Goal: Navigation & Orientation: Find specific page/section

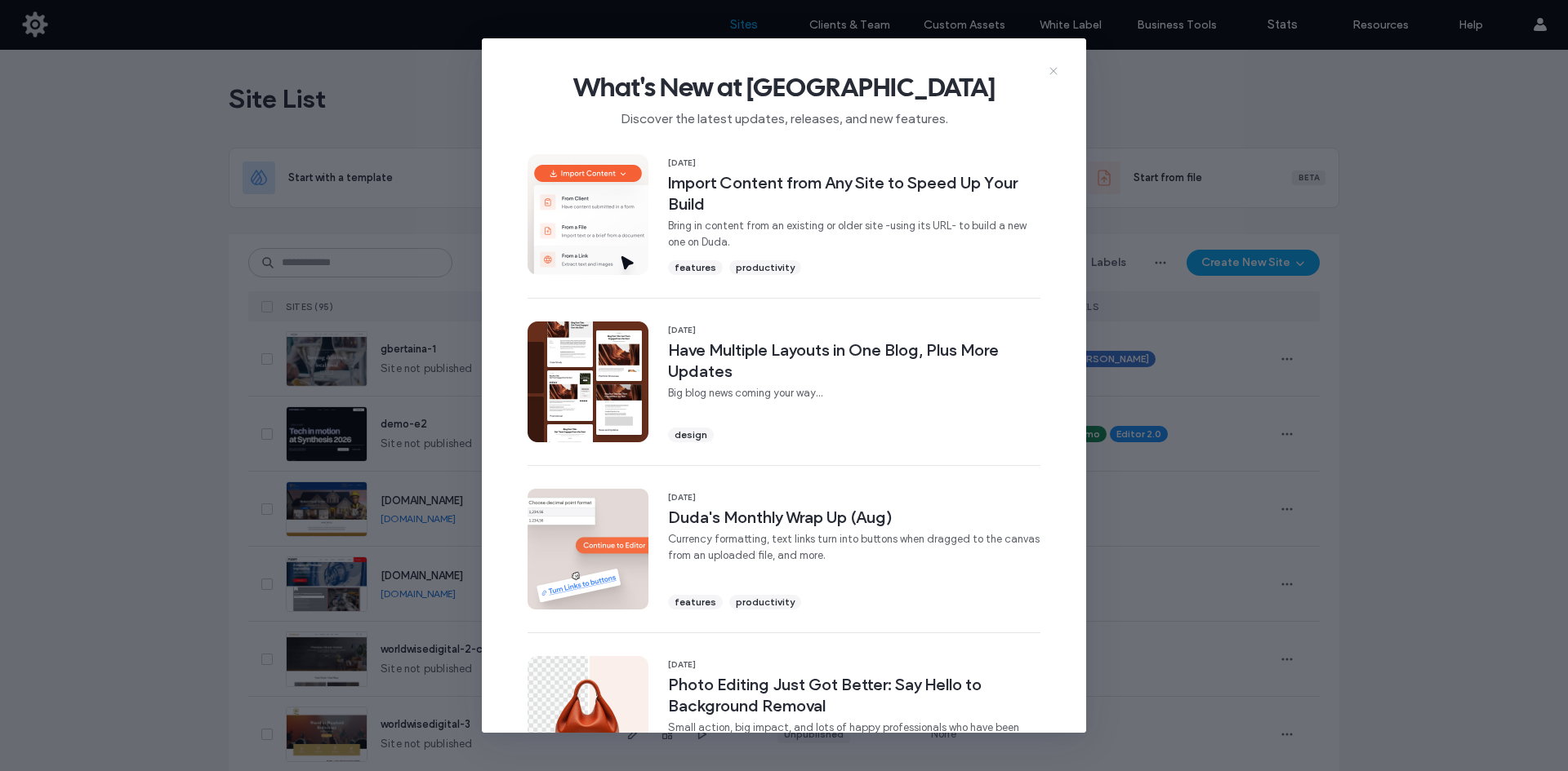
click at [1055, 72] on icon at bounding box center [1053, 71] width 13 height 13
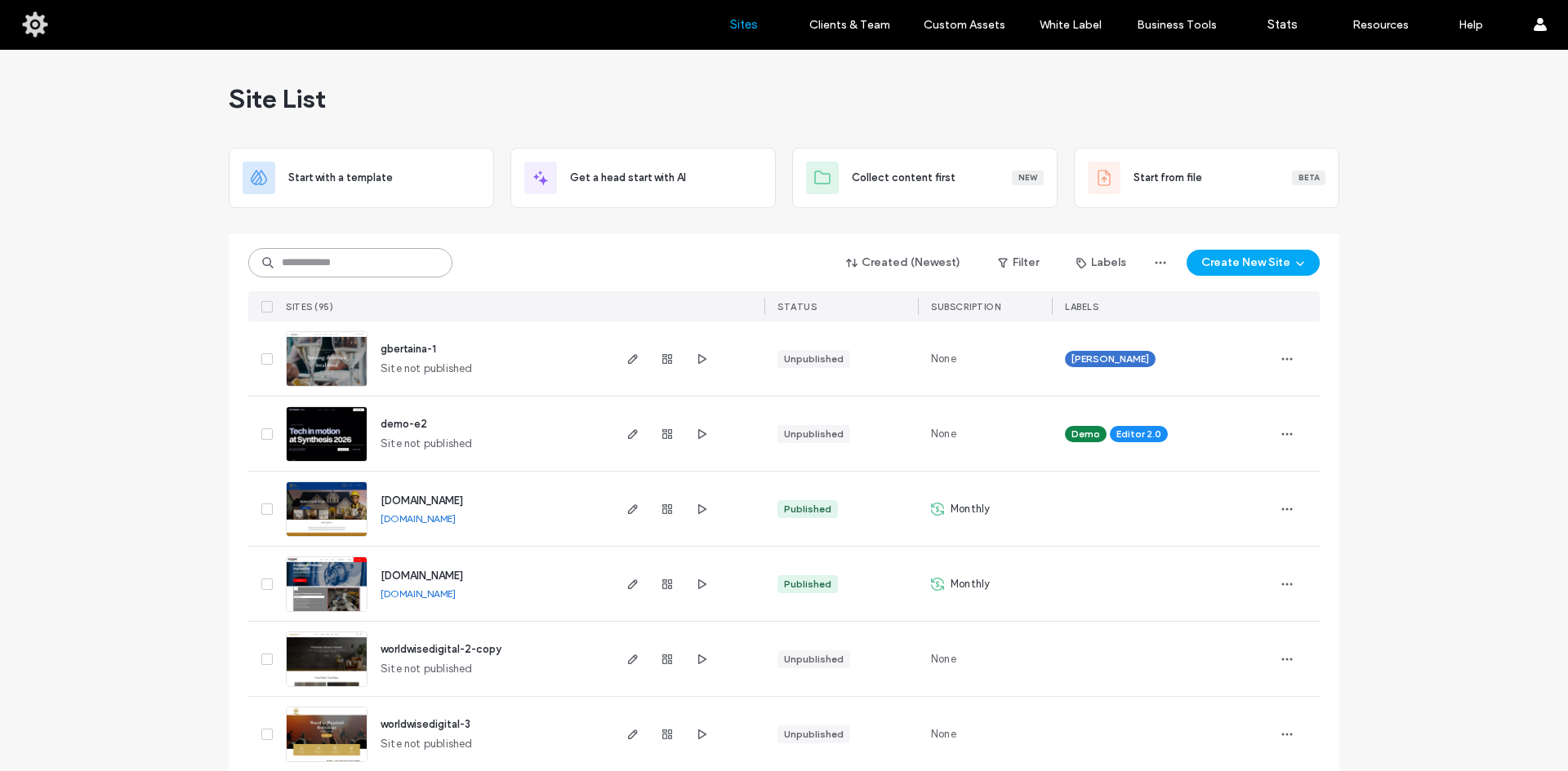
drag, startPoint x: 374, startPoint y: 257, endPoint x: 368, endPoint y: 245, distance: 13.4
click at [374, 257] on input at bounding box center [350, 263] width 205 height 29
type input "****"
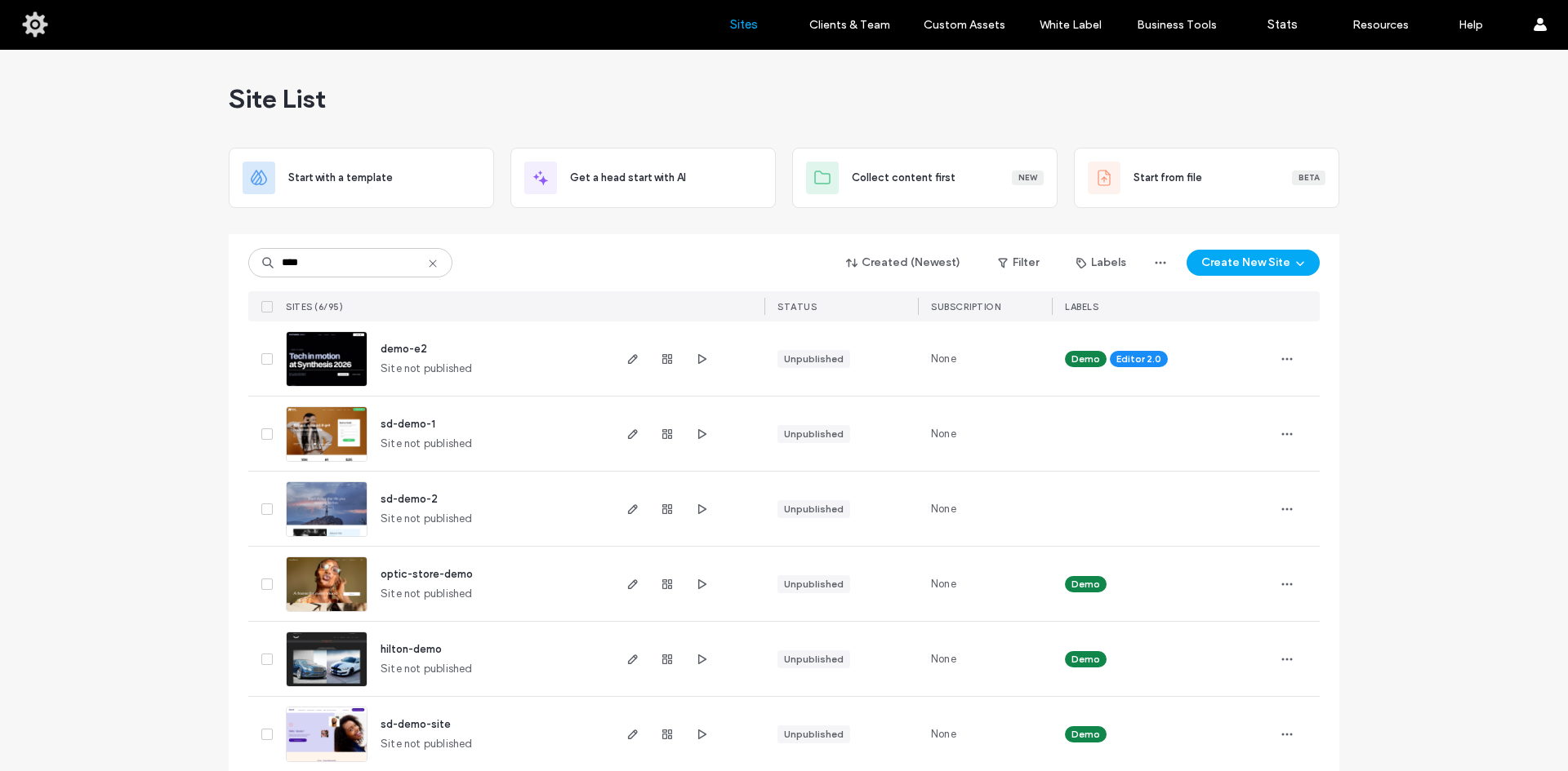
click at [405, 348] on span "demo-e2" at bounding box center [404, 348] width 47 height 12
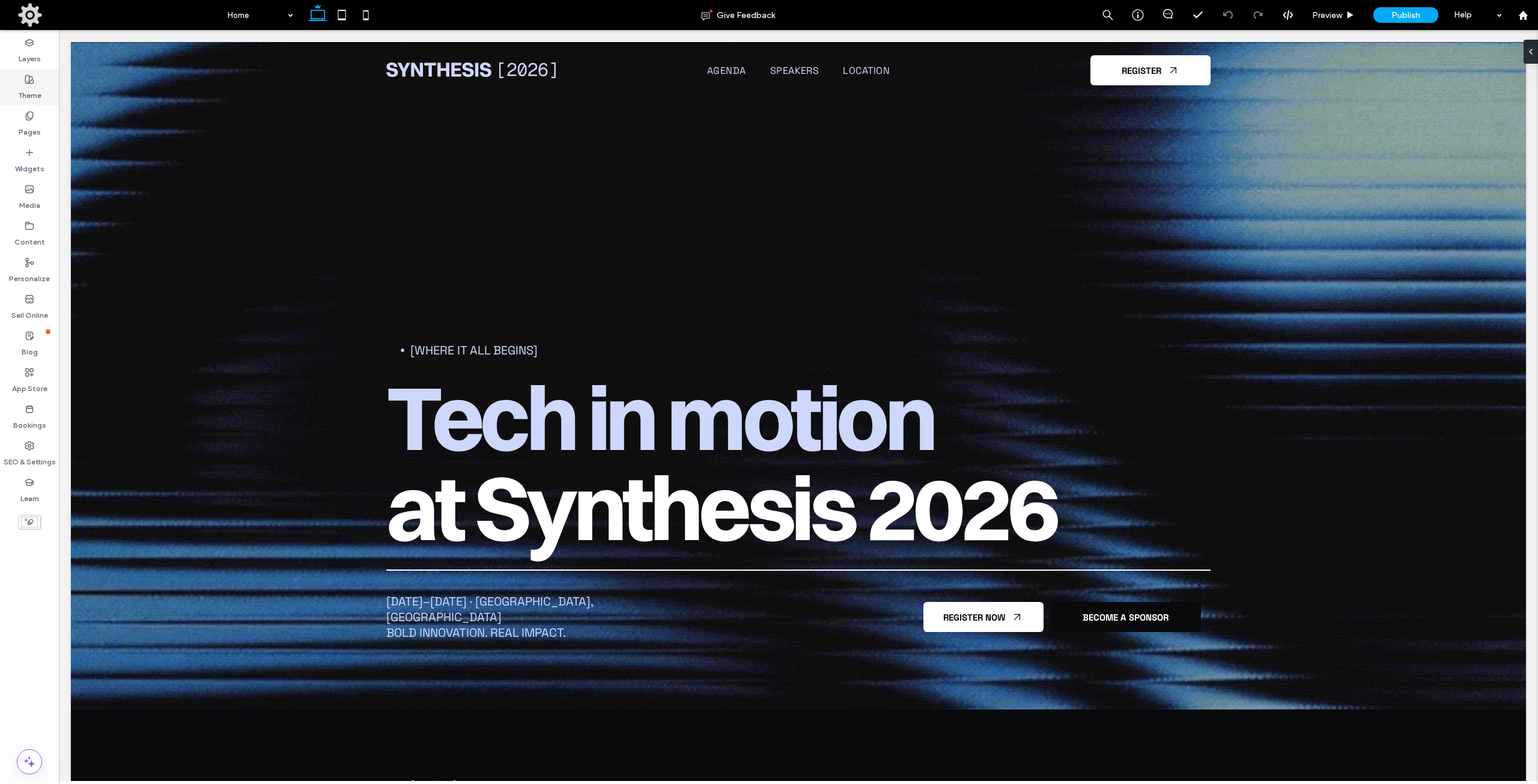
click at [31, 92] on label "Theme" at bounding box center [29, 92] width 23 height 17
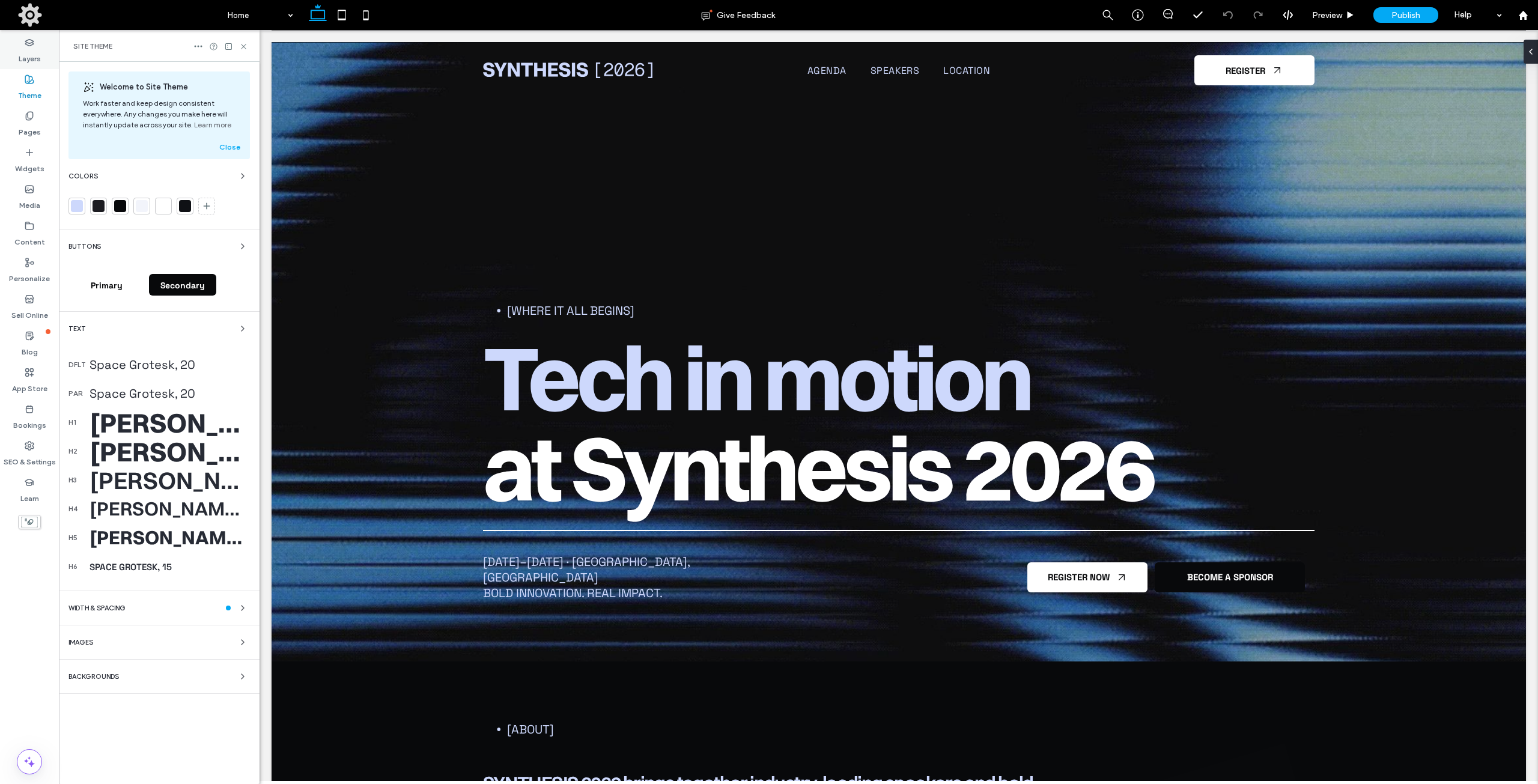
click at [30, 55] on label "Layers" at bounding box center [29, 56] width 22 height 17
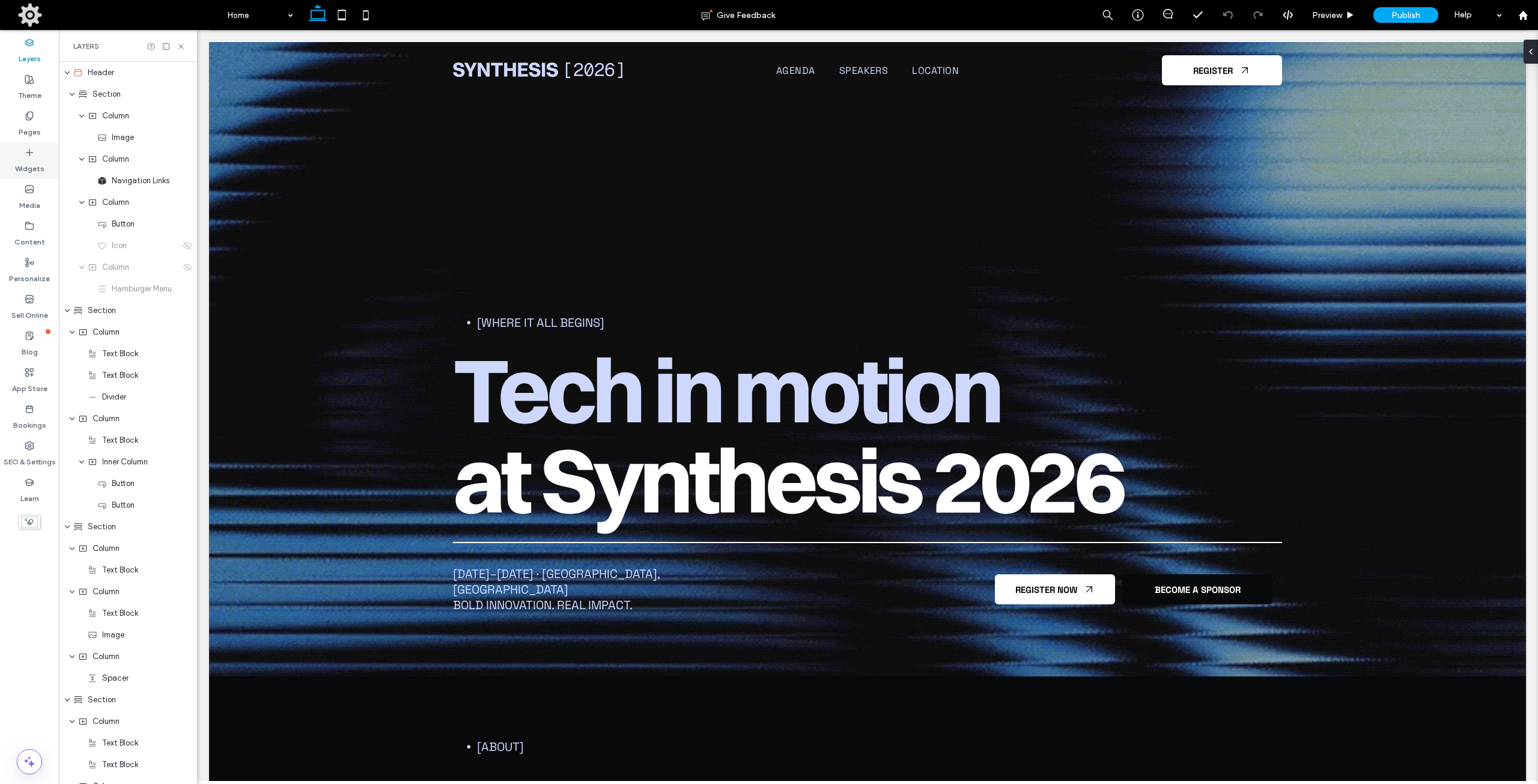
drag, startPoint x: 30, startPoint y: 152, endPoint x: 43, endPoint y: 168, distance: 20.6
click at [30, 152] on use at bounding box center [29, 152] width 6 height 6
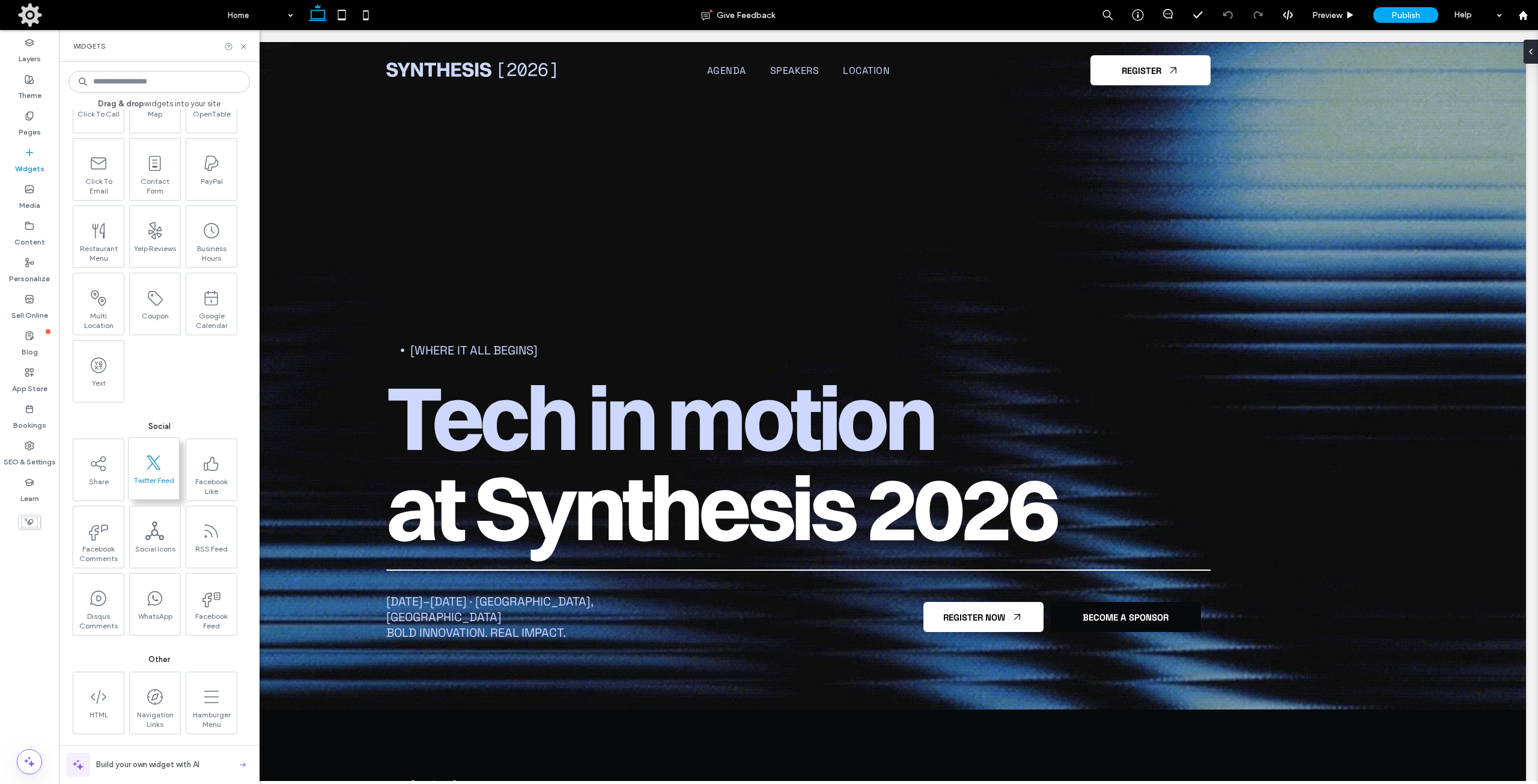
scroll to position [1414, 0]
drag, startPoint x: 30, startPoint y: 460, endPoint x: 30, endPoint y: 451, distance: 9.0
click at [30, 459] on label "SEO & Settings" at bounding box center [30, 459] width 52 height 17
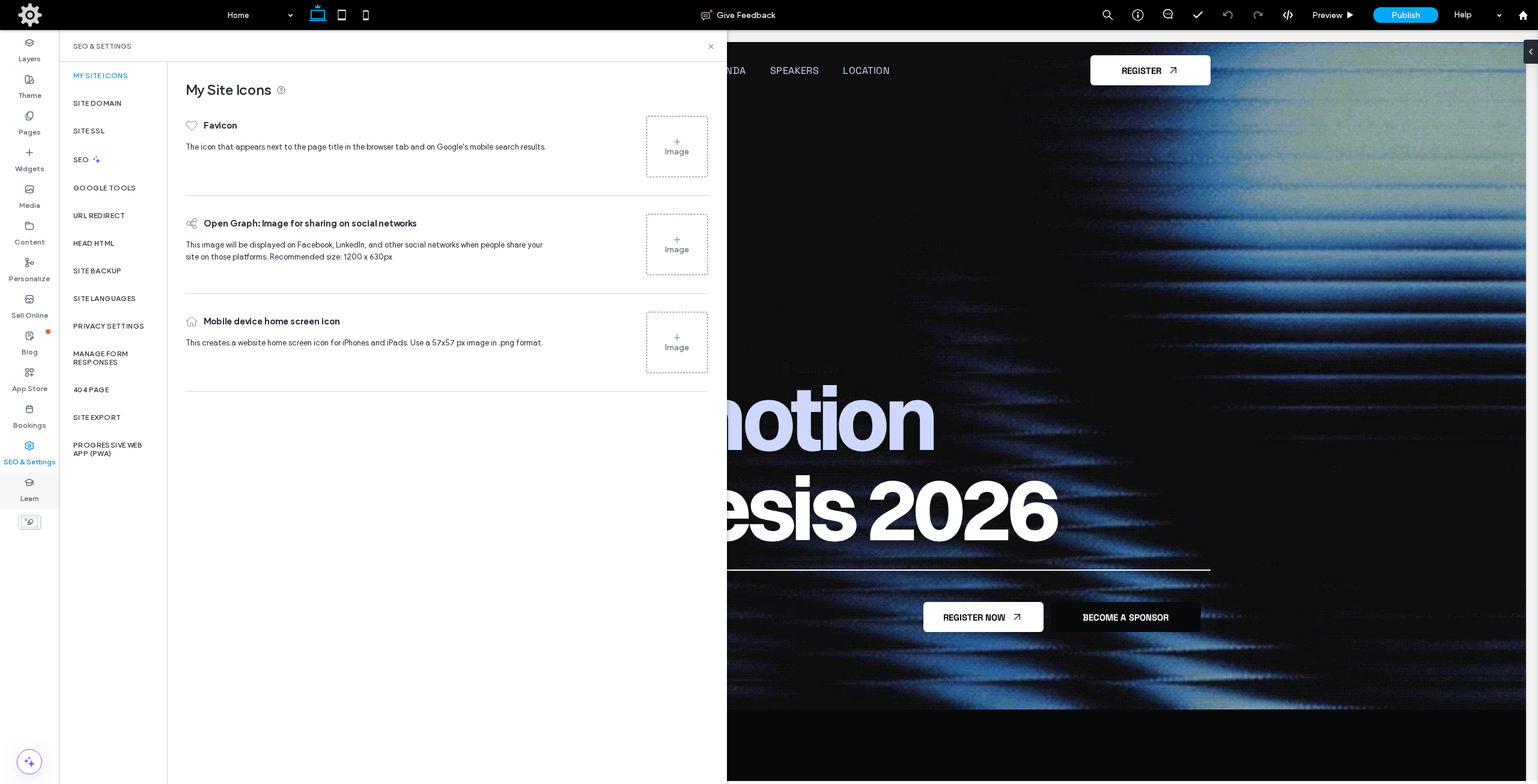
click at [33, 481] on icon at bounding box center [29, 482] width 10 height 10
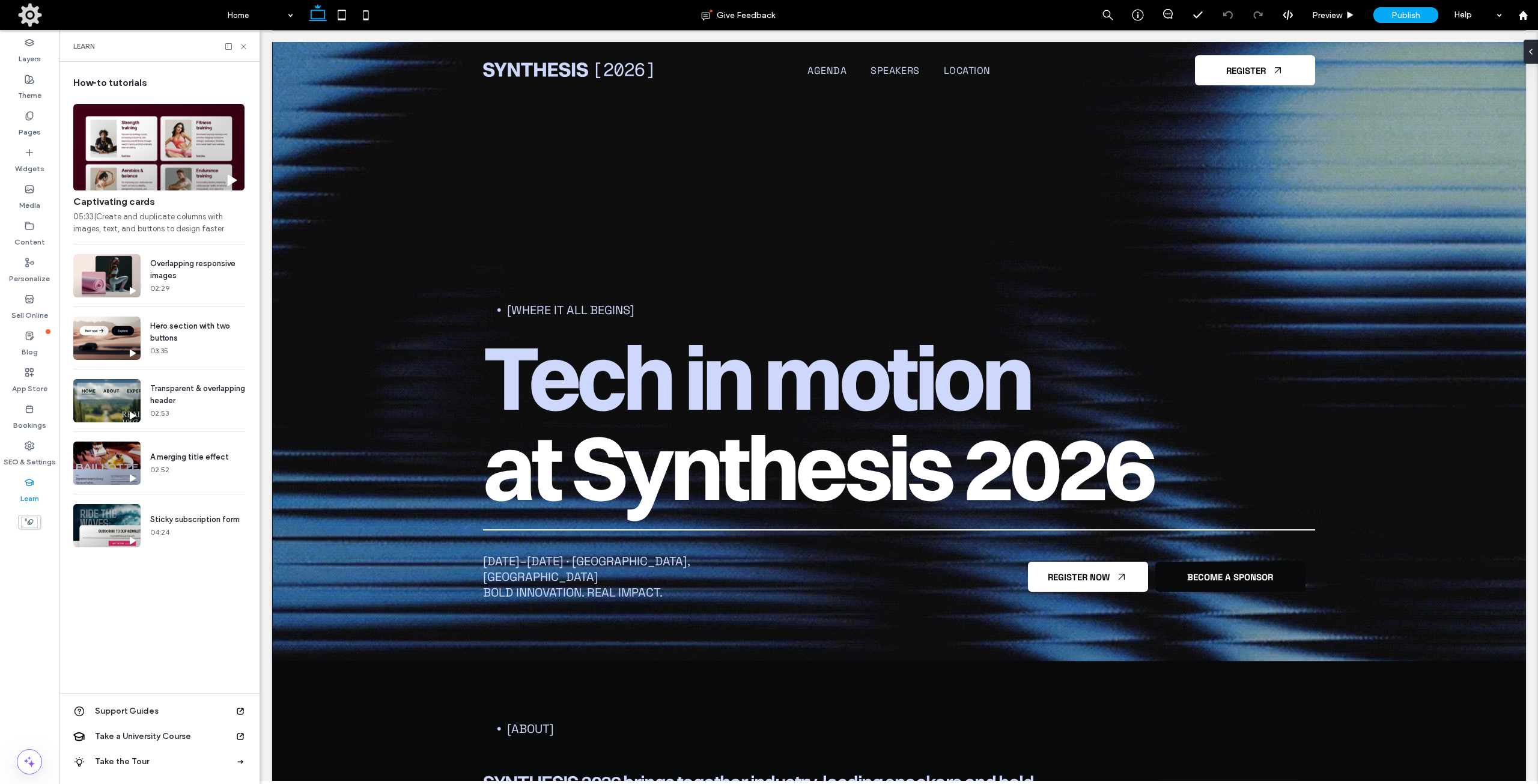
click at [30, 519] on use at bounding box center [29, 522] width 17 height 11
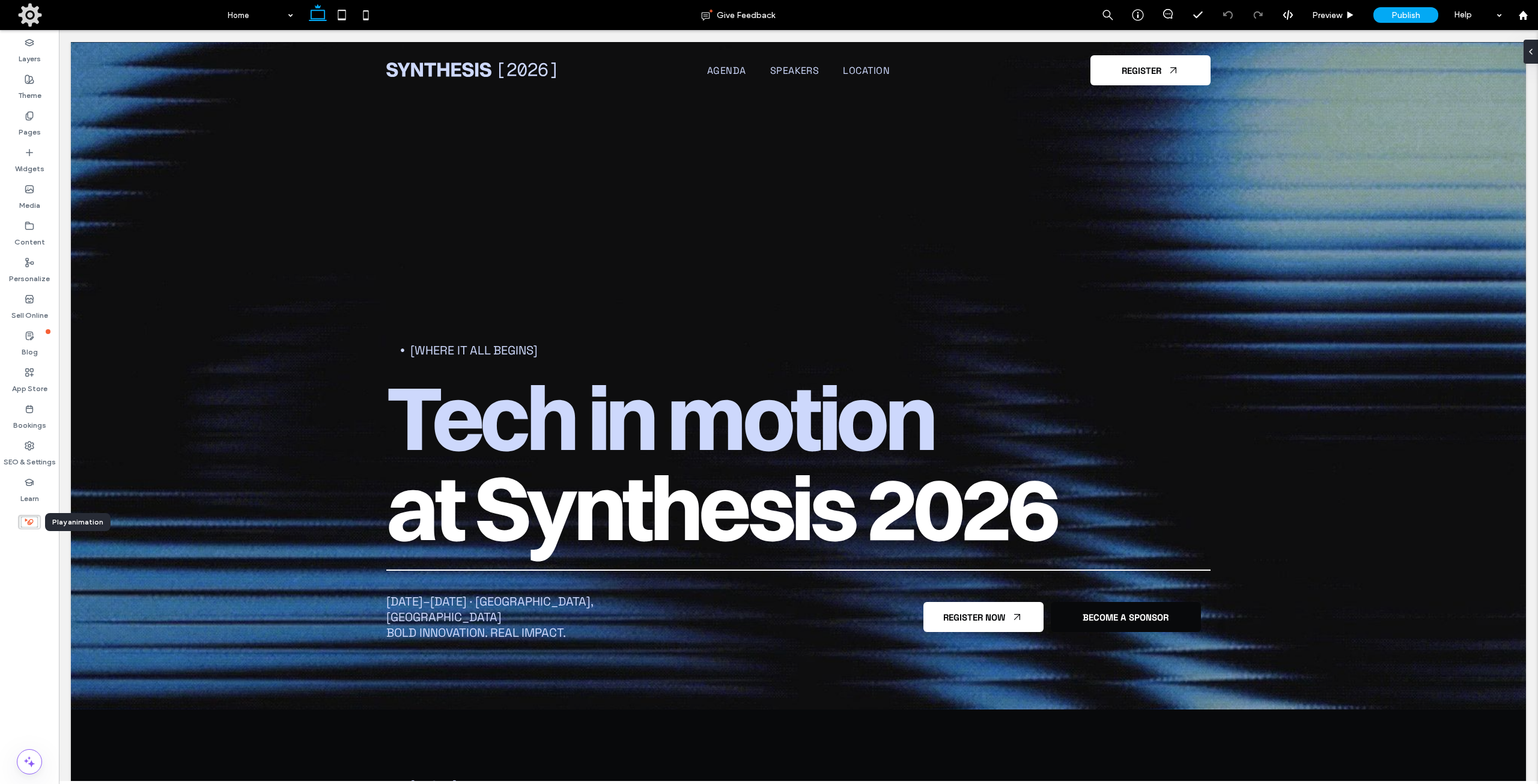
click at [30, 519] on use at bounding box center [29, 522] width 17 height 11
click at [34, 42] on icon at bounding box center [29, 43] width 10 height 10
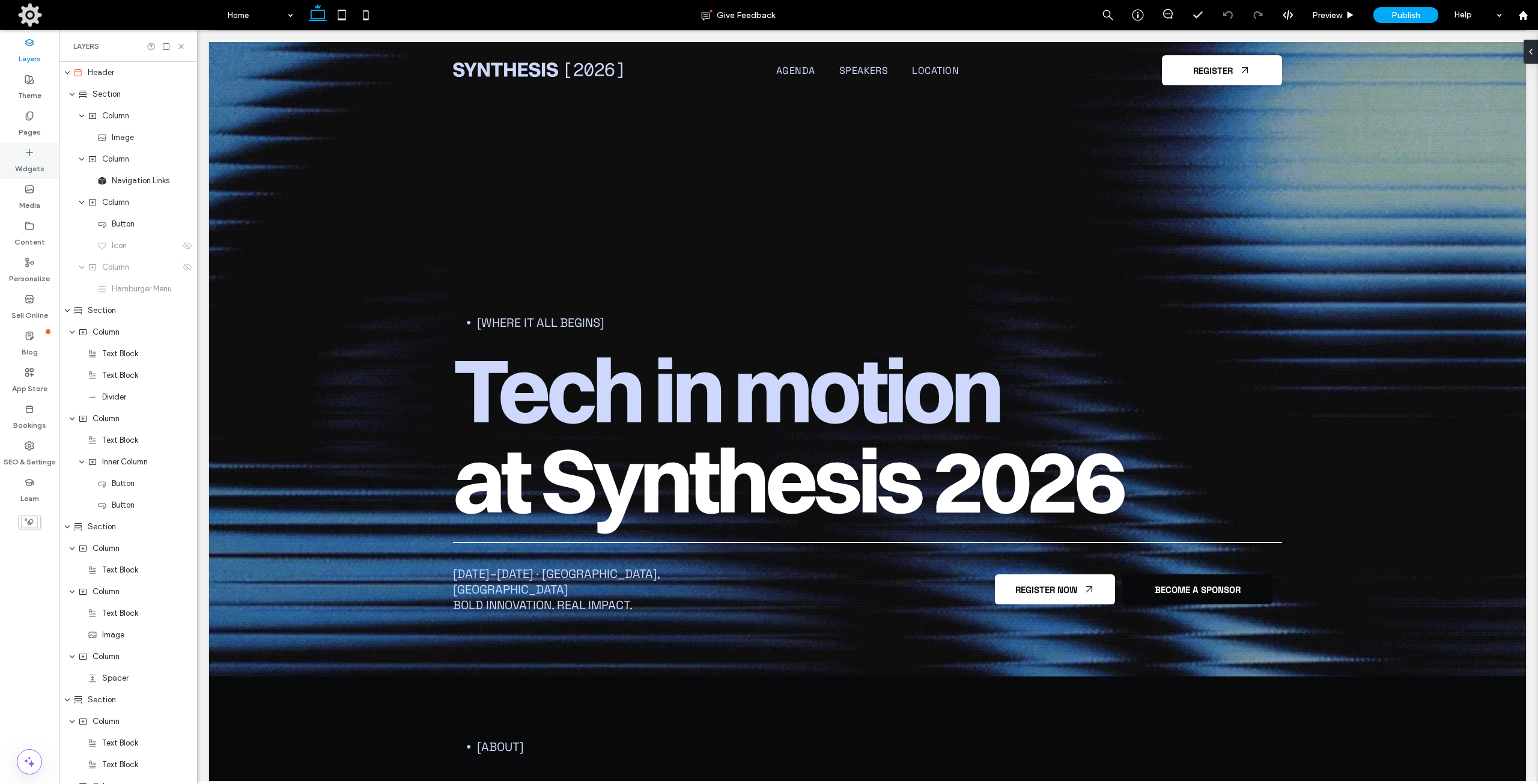
click at [39, 156] on div "Widgets" at bounding box center [29, 161] width 59 height 37
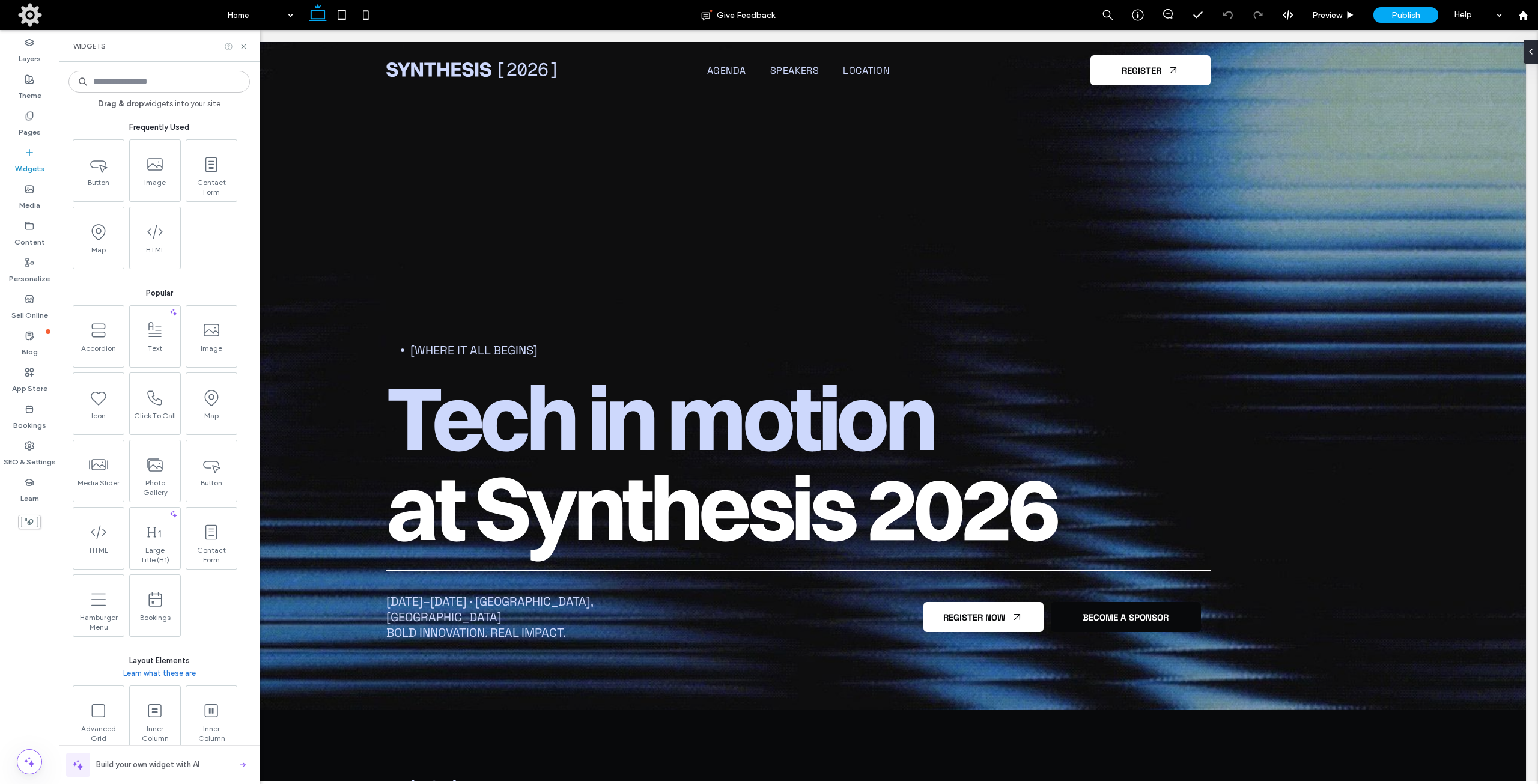
click at [227, 44] on icon at bounding box center [229, 46] width 9 height 9
click at [38, 767] on span at bounding box center [29, 762] width 24 height 24
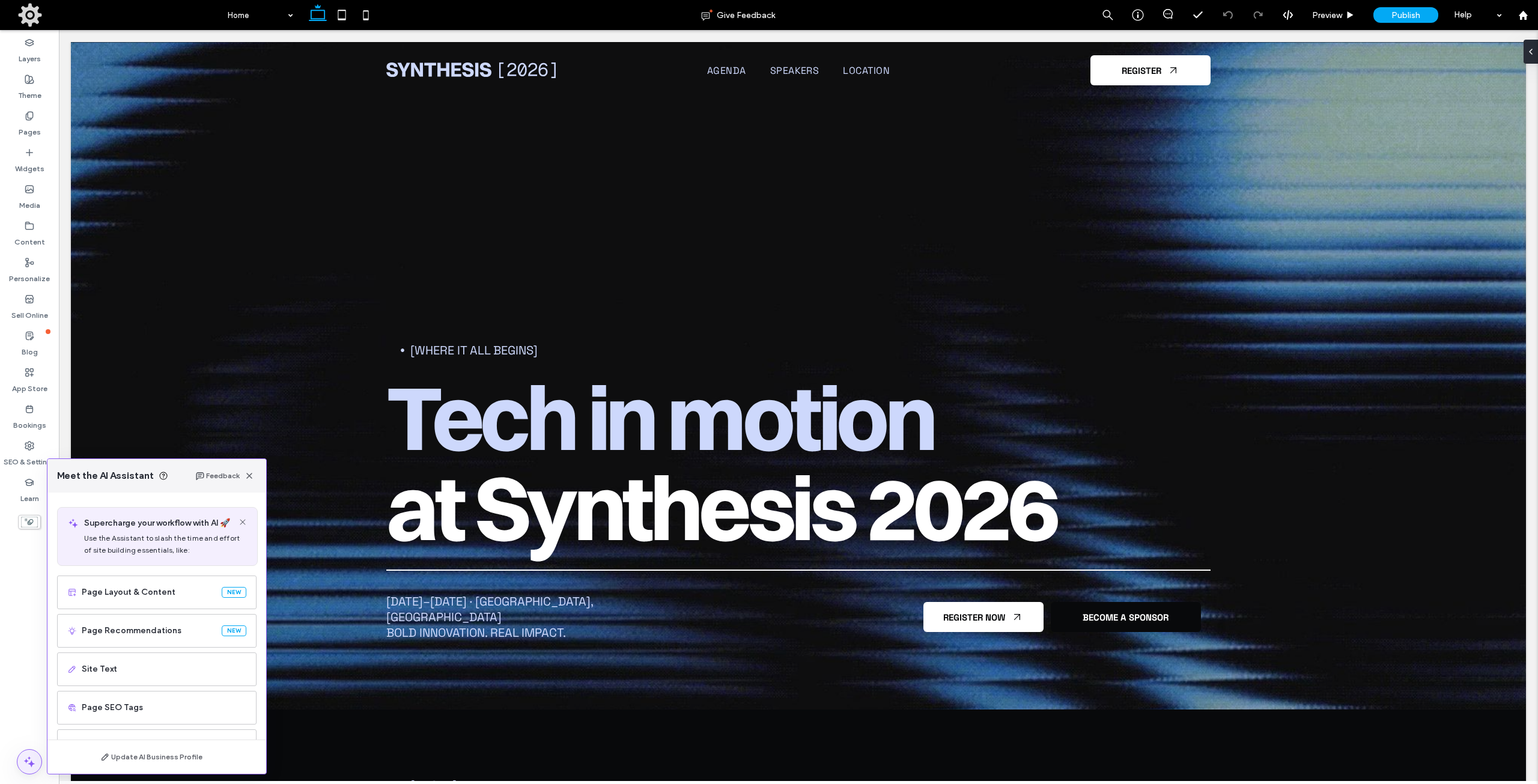
click at [39, 767] on span at bounding box center [29, 762] width 24 height 24
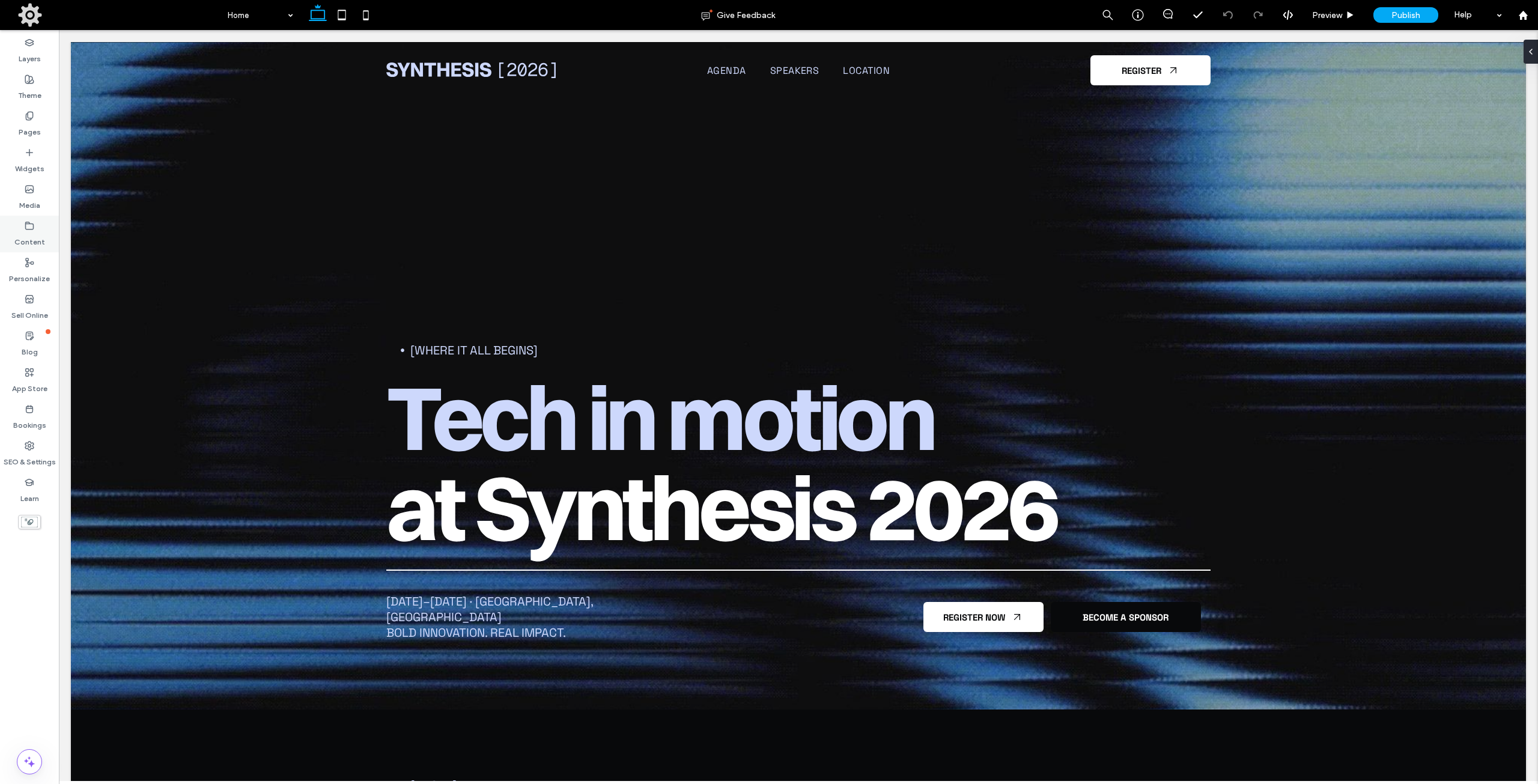
click at [34, 229] on icon at bounding box center [29, 225] width 10 height 10
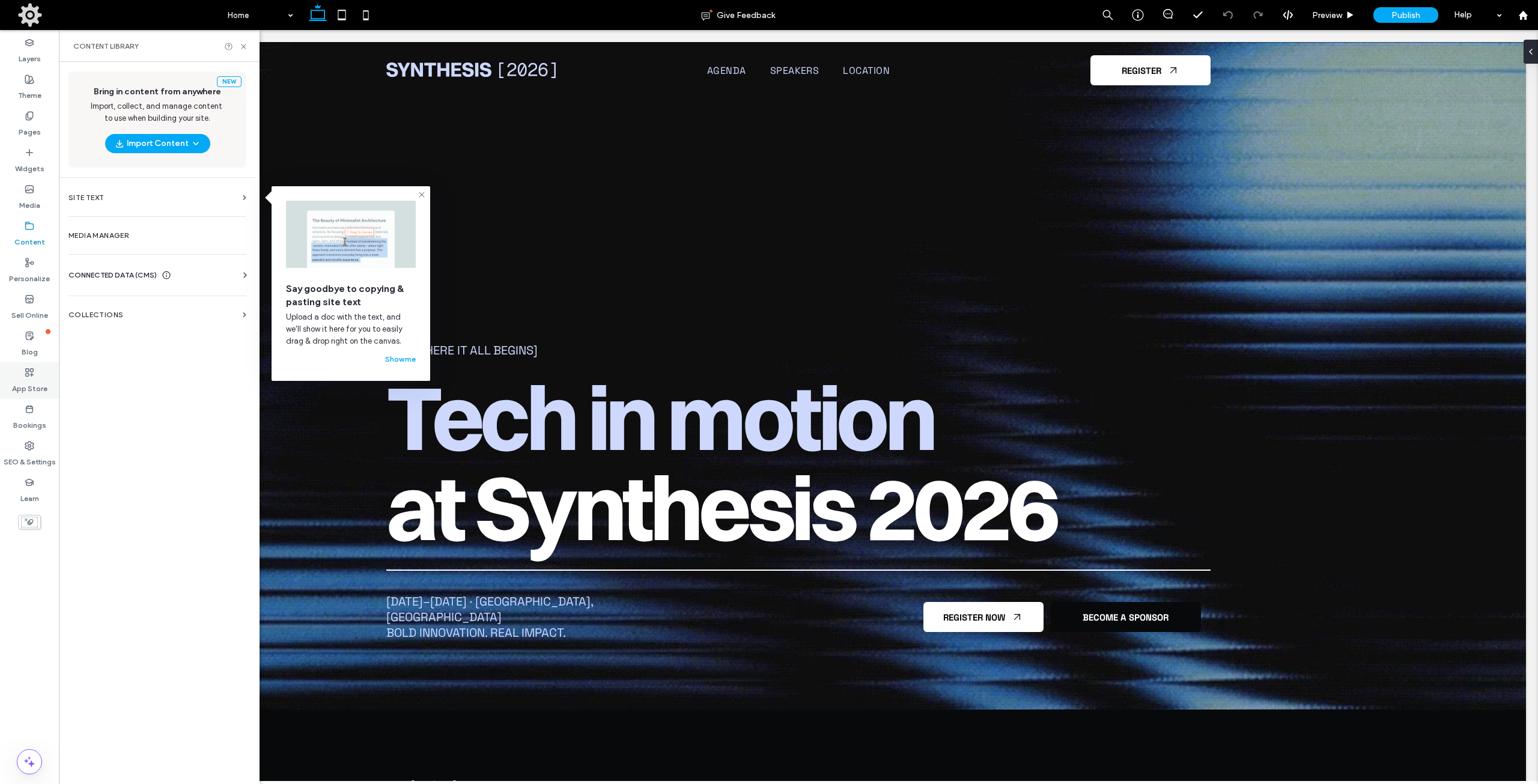
click at [34, 385] on label "App Store" at bounding box center [30, 385] width 36 height 17
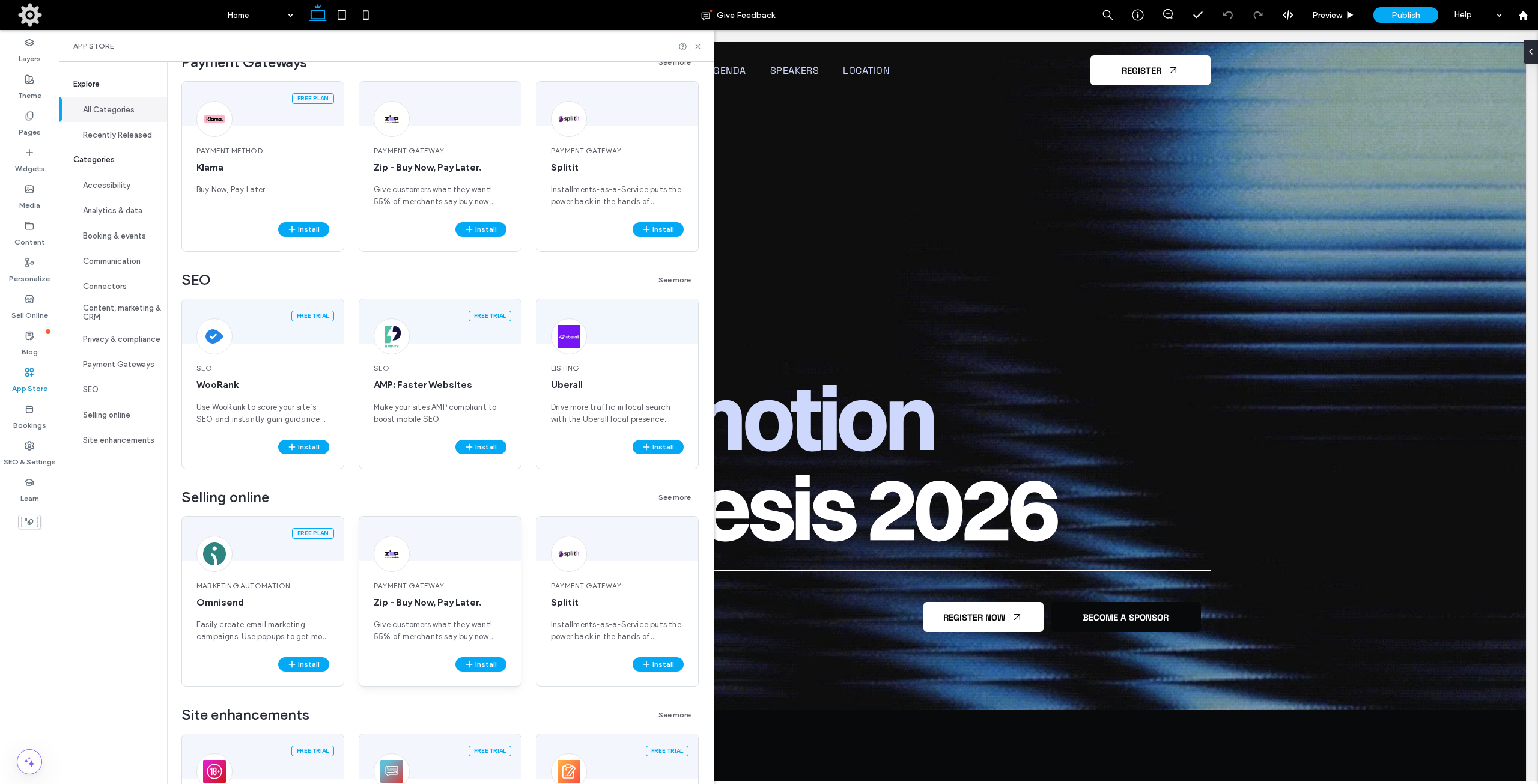
scroll to position [2127, 0]
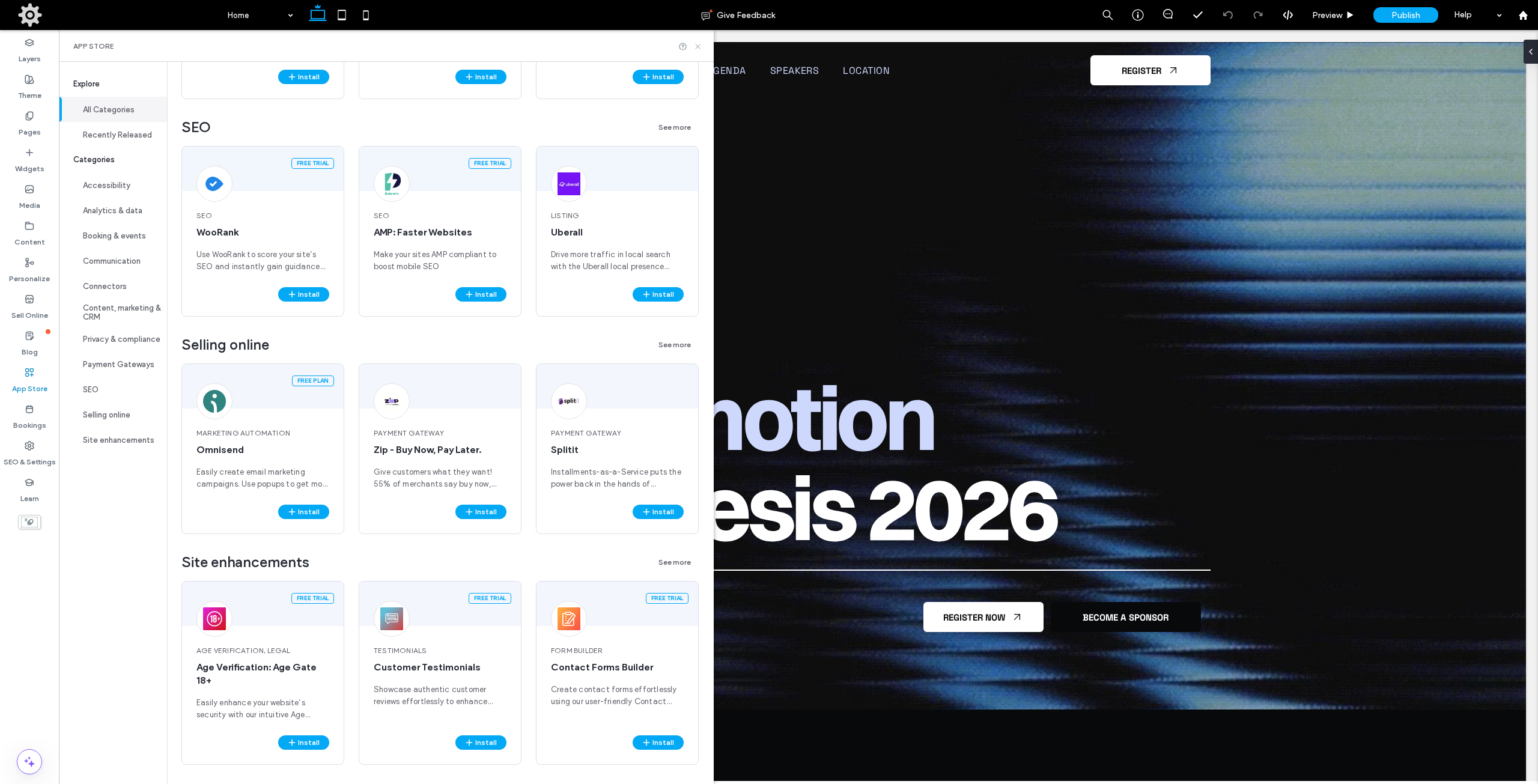
click at [700, 45] on use at bounding box center [698, 46] width 5 height 5
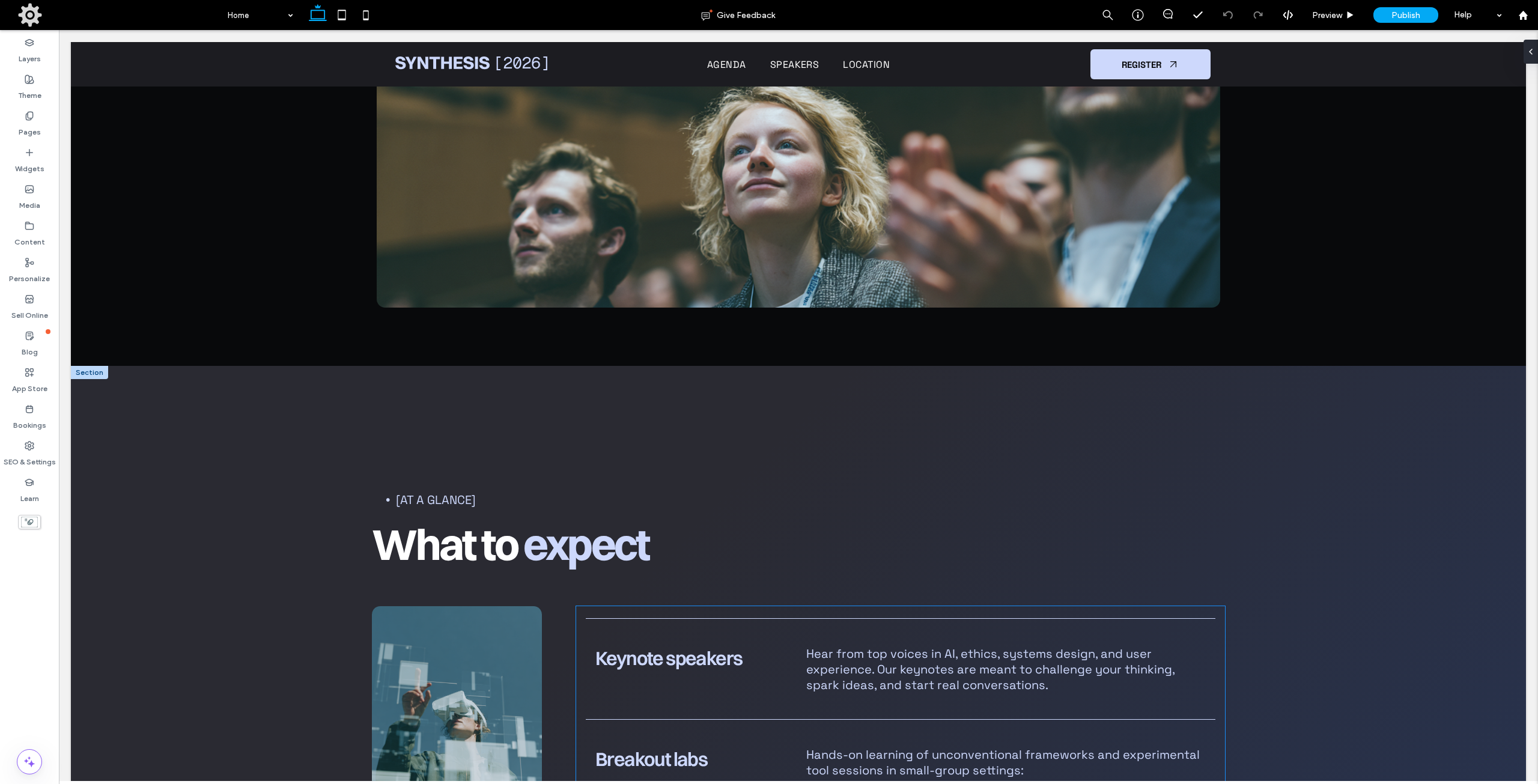
scroll to position [985, 0]
